Goal: Check status: Check status

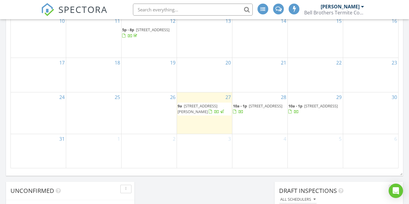
scroll to position [419, 0]
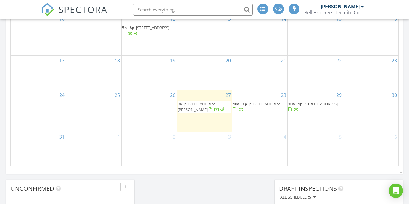
click at [155, 143] on div "2" at bounding box center [149, 149] width 55 height 34
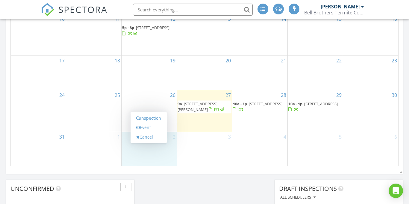
click at [200, 162] on div "3" at bounding box center [204, 149] width 55 height 34
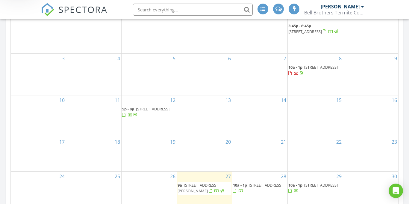
scroll to position [328, 0]
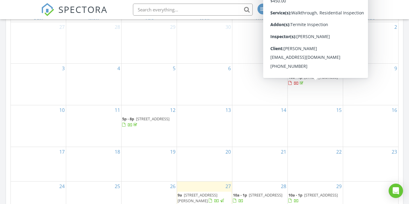
click at [316, 80] on span "1434 Harmony Ridge Dr, Kingsport 37665" at bounding box center [321, 76] width 34 height 5
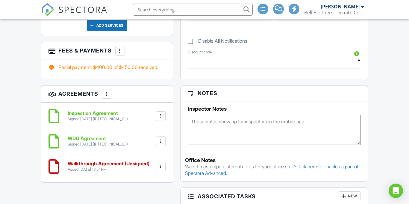
scroll to position [361, 0]
click at [81, 161] on h6 "Walkthrough Agreement (Unsigned)" at bounding box center [109, 163] width 82 height 5
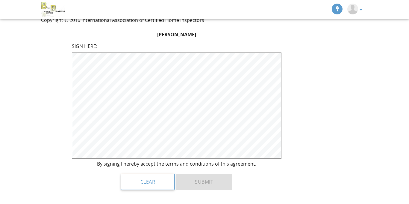
scroll to position [611, 0]
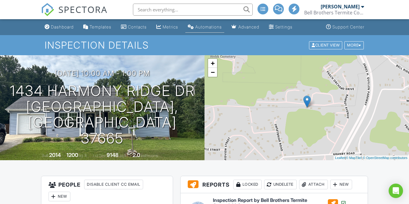
click at [218, 30] on link "Automations" at bounding box center [204, 27] width 39 height 11
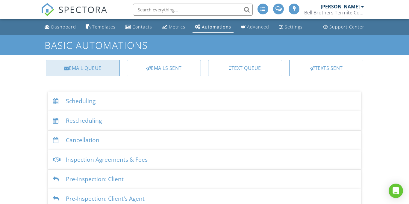
click at [87, 65] on div "Email Queue" at bounding box center [83, 68] width 74 height 16
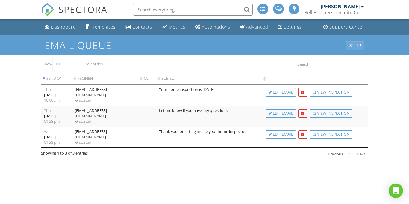
click at [353, 46] on div "Sent" at bounding box center [355, 45] width 19 height 8
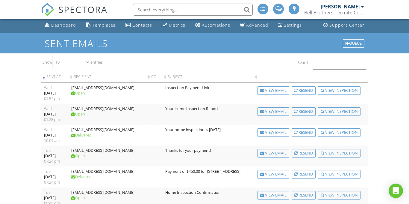
scroll to position [7, 0]
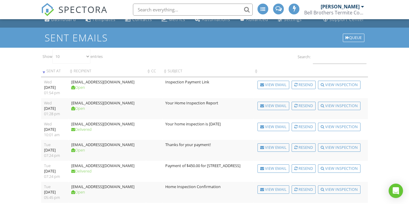
click at [49, 86] on div "[DATE]" at bounding box center [55, 87] width 22 height 5
click at [277, 87] on div "View Email" at bounding box center [274, 85] width 32 height 8
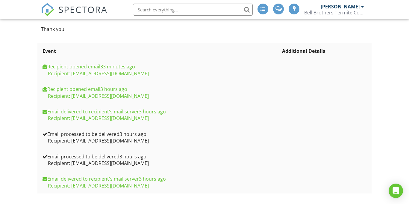
scroll to position [141, 0]
